Goal: Entertainment & Leisure: Consume media (video, audio)

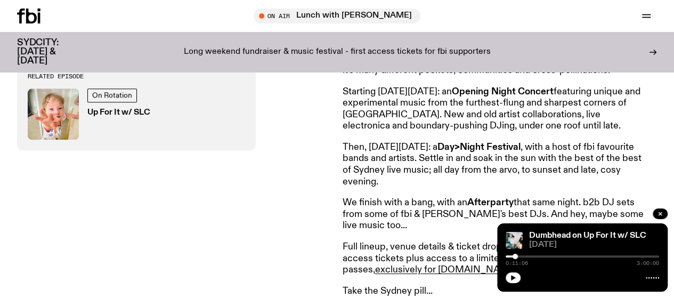
scroll to position [460, 0]
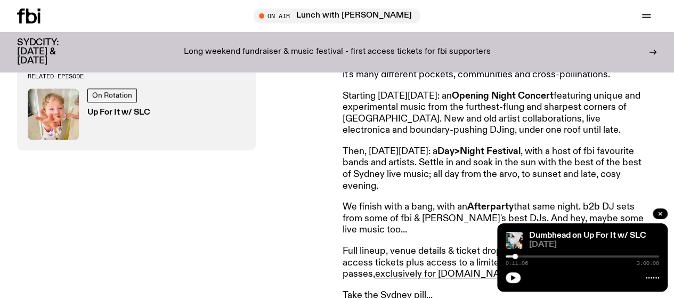
click at [520, 256] on div at bounding box center [582, 256] width 153 height 2
click at [509, 275] on button "button" at bounding box center [513, 277] width 15 height 11
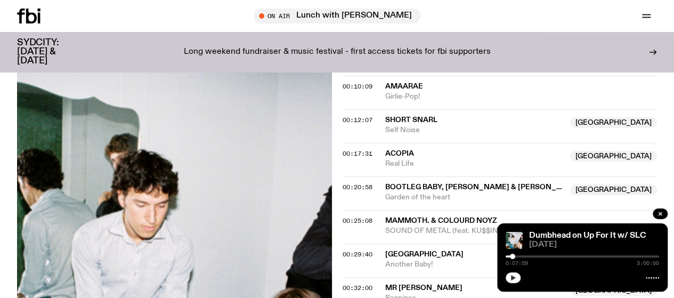
click at [519, 278] on button "button" at bounding box center [513, 277] width 15 height 11
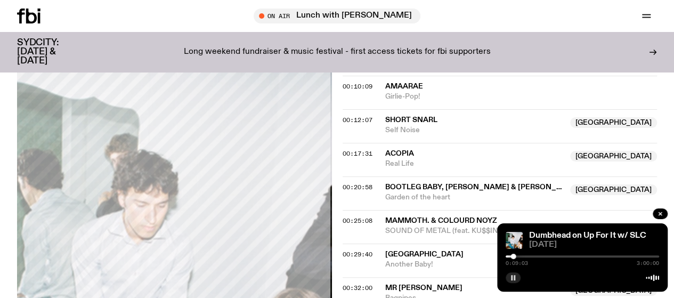
click at [514, 280] on rect "button" at bounding box center [515, 277] width 2 height 5
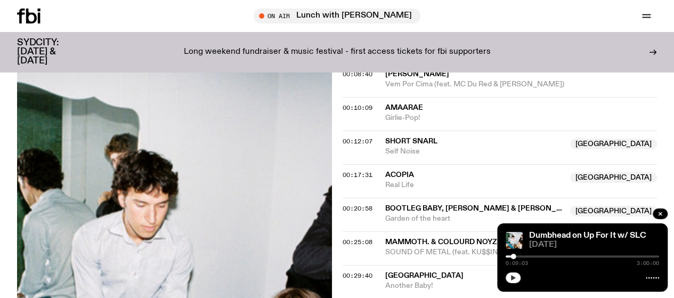
scroll to position [506, 0]
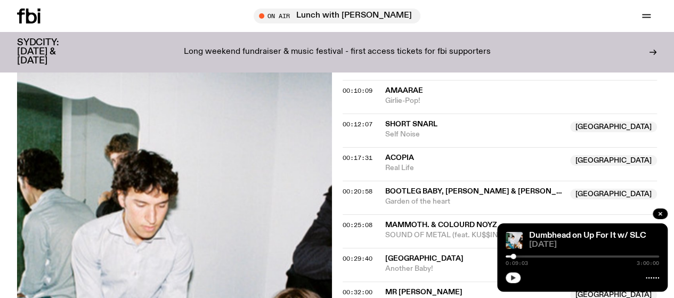
click at [509, 275] on button "button" at bounding box center [513, 277] width 15 height 11
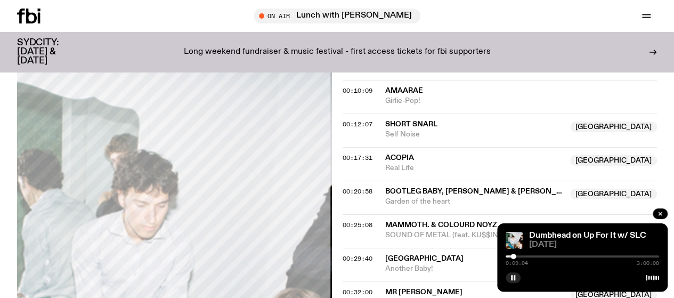
click at [518, 256] on div "0:09:04 3:00:00" at bounding box center [582, 259] width 153 height 13
click at [518, 257] on div at bounding box center [582, 256] width 153 height 2
click at [32, 12] on icon at bounding box center [28, 16] width 23 height 15
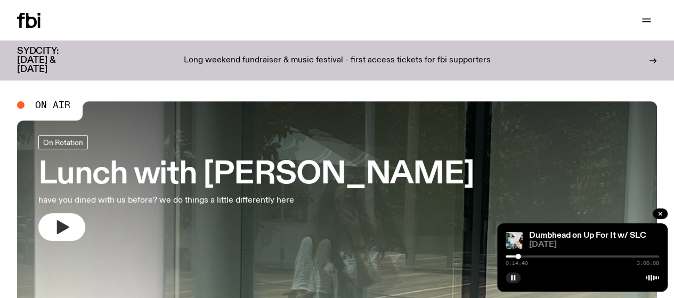
drag, startPoint x: 76, startPoint y: 226, endPoint x: 120, endPoint y: 209, distance: 47.9
click at [76, 226] on button "button" at bounding box center [61, 227] width 47 height 28
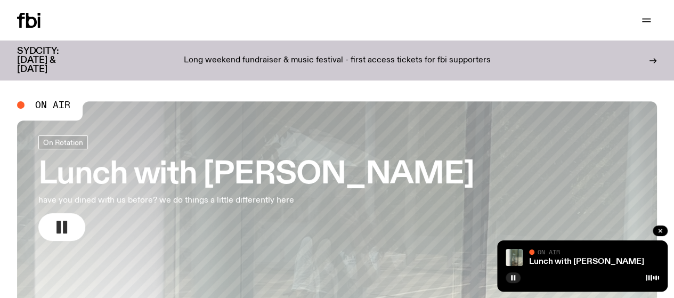
click at [68, 223] on icon "button" at bounding box center [61, 226] width 17 height 17
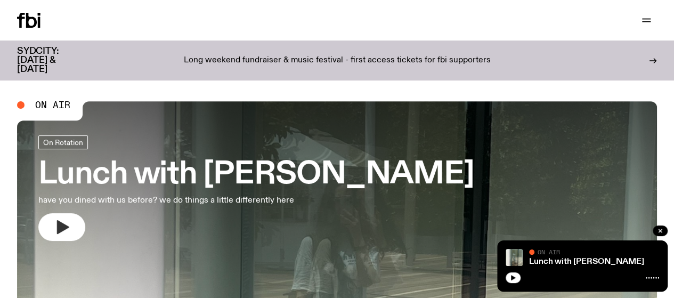
click at [0, 0] on link "Schedule" at bounding box center [0, 0] width 0 height 0
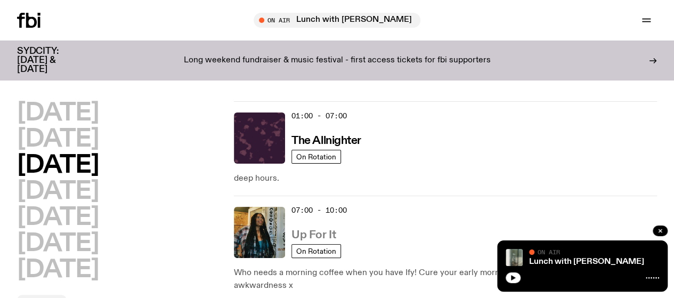
click at [302, 230] on h3 "Up For It" at bounding box center [313, 235] width 44 height 11
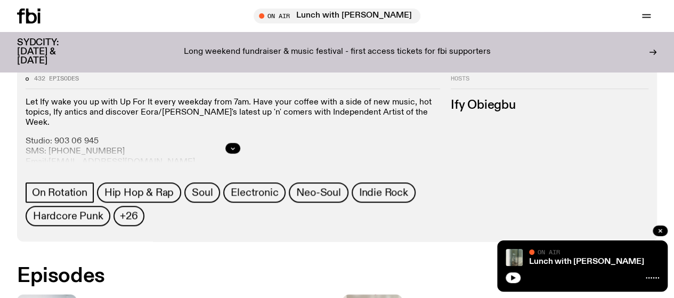
scroll to position [458, 0]
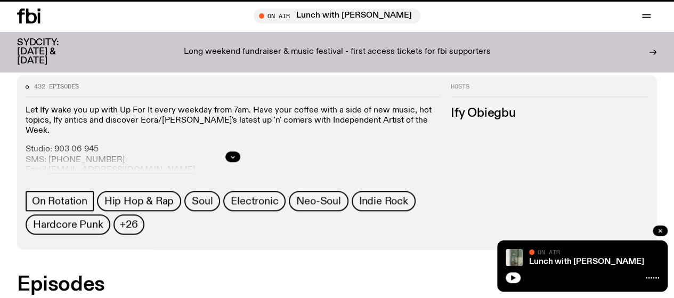
scroll to position [449, 0]
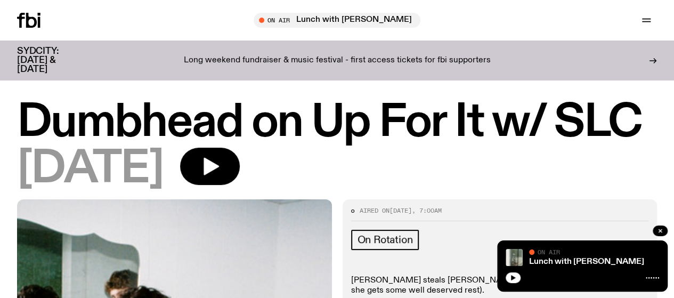
drag, startPoint x: 267, startPoint y: 212, endPoint x: 335, endPoint y: 216, distance: 68.3
click at [221, 177] on icon "button" at bounding box center [209, 166] width 21 height 21
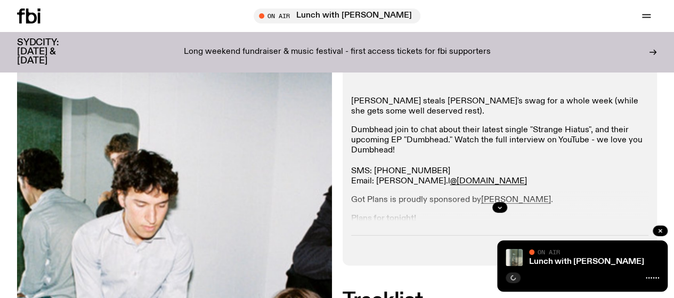
scroll to position [227, 0]
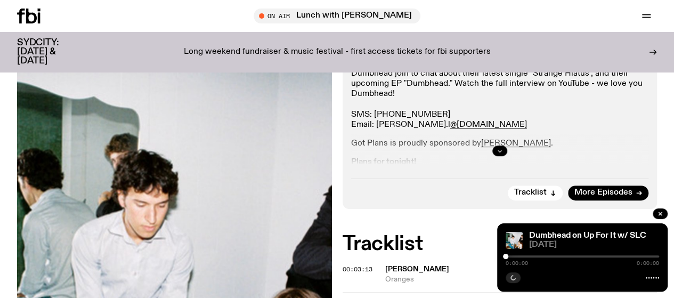
click at [499, 156] on button "button" at bounding box center [499, 150] width 15 height 11
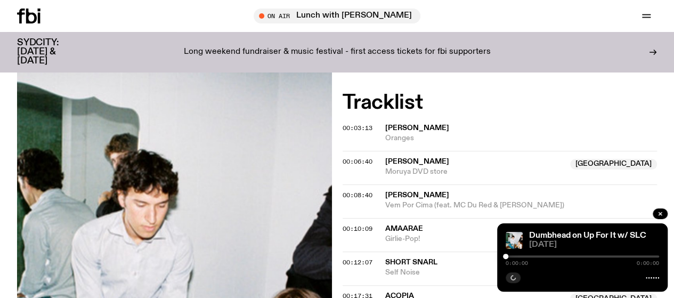
scroll to position [485, 0]
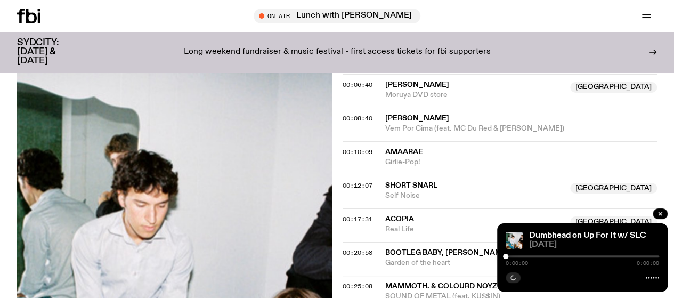
click at [520, 256] on div at bounding box center [582, 256] width 153 height 2
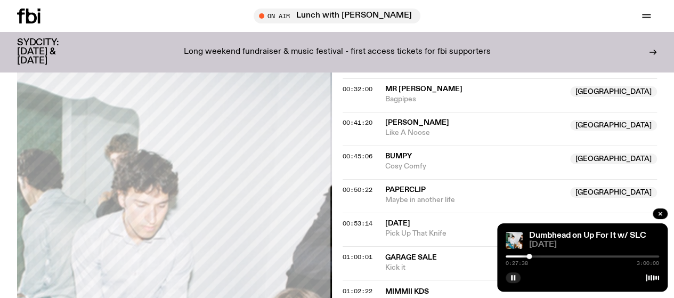
scroll to position [752, 0]
